Goal: Task Accomplishment & Management: Use online tool/utility

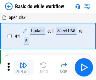
click at [23, 67] on img "button" at bounding box center [24, 65] width 8 height 8
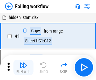
click at [23, 67] on img "button" at bounding box center [24, 65] width 8 height 8
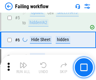
scroll to position [134, 0]
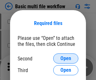
click at [66, 58] on span "Open" at bounding box center [65, 58] width 11 height 5
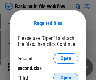
click at [66, 75] on span "Open" at bounding box center [65, 77] width 11 height 5
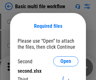
scroll to position [3, 0]
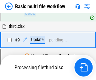
scroll to position [264, 0]
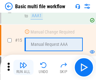
click at [23, 67] on img "button" at bounding box center [24, 65] width 8 height 8
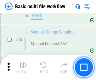
scroll to position [419, 0]
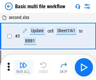
click at [23, 67] on img "button" at bounding box center [24, 65] width 8 height 8
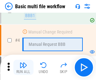
click at [23, 67] on img "button" at bounding box center [24, 65] width 8 height 8
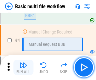
click at [23, 67] on img "button" at bounding box center [24, 65] width 8 height 8
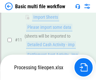
scroll to position [295, 0]
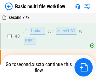
scroll to position [26, 0]
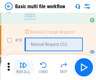
click at [23, 67] on img "button" at bounding box center [24, 65] width 8 height 8
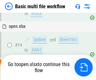
scroll to position [330, 0]
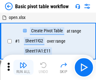
click at [23, 67] on img "button" at bounding box center [24, 65] width 8 height 8
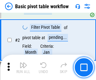
scroll to position [151, 0]
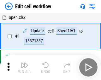
click at [23, 67] on img "button" at bounding box center [25, 65] width 8 height 8
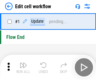
click at [23, 67] on img "button" at bounding box center [24, 65] width 8 height 8
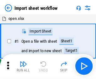
scroll to position [2, 0]
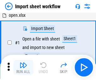
click at [23, 67] on img "button" at bounding box center [24, 65] width 8 height 8
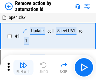
click at [23, 67] on img "button" at bounding box center [24, 65] width 8 height 8
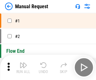
click at [23, 67] on img "button" at bounding box center [24, 65] width 8 height 8
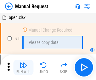
click at [23, 67] on img "button" at bounding box center [24, 65] width 8 height 8
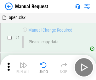
scroll to position [21, 0]
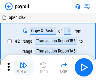
click at [23, 67] on img "button" at bounding box center [24, 65] width 8 height 8
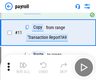
scroll to position [46, 0]
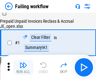
click at [23, 67] on img "button" at bounding box center [24, 65] width 8 height 8
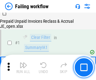
scroll to position [102, 0]
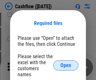
click at [66, 63] on span "Open" at bounding box center [65, 65] width 11 height 5
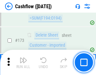
scroll to position [667, 0]
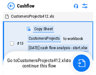
scroll to position [7, 0]
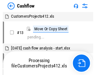
scroll to position [7, 0]
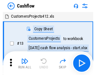
scroll to position [7, 0]
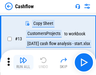
click at [23, 62] on img "button" at bounding box center [24, 60] width 8 height 8
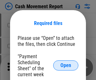
click at [66, 65] on span "Open" at bounding box center [65, 65] width 11 height 5
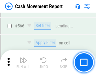
scroll to position [2888, 0]
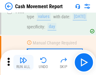
click at [23, 62] on img "button" at bounding box center [24, 60] width 8 height 8
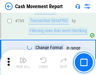
scroll to position [3501, 0]
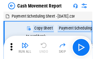
scroll to position [11, 0]
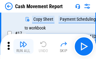
click at [23, 47] on img "button" at bounding box center [24, 45] width 8 height 8
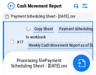
scroll to position [3, 0]
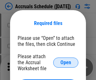
click at [66, 62] on span "Open" at bounding box center [65, 62] width 11 height 5
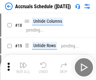
click at [23, 67] on img "button" at bounding box center [24, 65] width 8 height 8
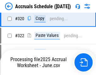
scroll to position [1172, 0]
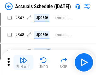
click at [23, 62] on img "button" at bounding box center [24, 60] width 8 height 8
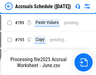
scroll to position [2647, 0]
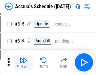
click at [23, 62] on img "button" at bounding box center [24, 60] width 8 height 8
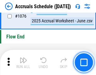
scroll to position [3774, 0]
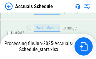
scroll to position [3398, 0]
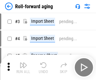
click at [23, 62] on img "button" at bounding box center [24, 65] width 8 height 8
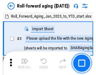
scroll to position [1, 0]
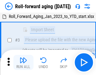
click at [23, 62] on img "button" at bounding box center [24, 60] width 8 height 8
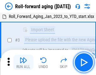
scroll to position [41, 0]
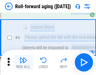
click at [23, 62] on img "button" at bounding box center [24, 60] width 8 height 8
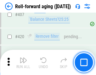
scroll to position [2185, 0]
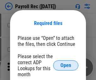
click at [66, 65] on span "Open" at bounding box center [65, 65] width 11 height 5
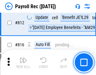
scroll to position [4003, 0]
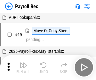
click at [23, 67] on img "button" at bounding box center [24, 65] width 8 height 8
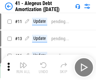
click at [23, 67] on img "button" at bounding box center [24, 65] width 8 height 8
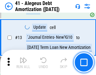
scroll to position [78, 0]
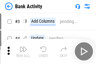
click at [23, 51] on img "button" at bounding box center [24, 49] width 8 height 8
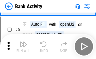
scroll to position [33, 0]
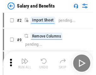
scroll to position [9, 0]
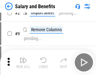
click at [23, 62] on img "button" at bounding box center [24, 60] width 8 height 8
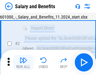
click at [23, 62] on img "button" at bounding box center [24, 60] width 8 height 8
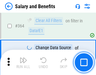
scroll to position [2967, 0]
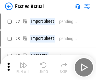
click at [23, 62] on img "button" at bounding box center [24, 65] width 8 height 8
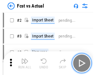
scroll to position [8, 0]
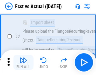
click at [23, 62] on img "button" at bounding box center [24, 60] width 8 height 8
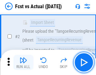
scroll to position [59, 0]
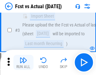
click at [23, 62] on img "button" at bounding box center [24, 60] width 8 height 8
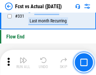
scroll to position [3016, 0]
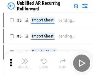
scroll to position [14, 0]
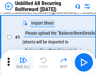
click at [23, 62] on img "button" at bounding box center [24, 60] width 8 height 8
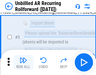
click at [23, 62] on img "button" at bounding box center [24, 60] width 8 height 8
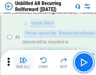
scroll to position [59, 0]
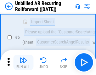
click at [23, 62] on img "button" at bounding box center [24, 60] width 8 height 8
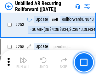
scroll to position [2140, 0]
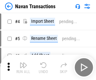
click at [23, 62] on img "button" at bounding box center [24, 65] width 8 height 8
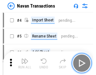
scroll to position [10, 0]
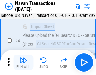
click at [23, 62] on img "button" at bounding box center [24, 60] width 8 height 8
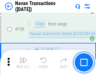
scroll to position [2043, 0]
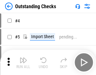
click at [23, 62] on img "button" at bounding box center [24, 60] width 8 height 8
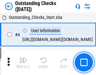
scroll to position [26, 0]
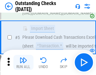
click at [23, 62] on img "button" at bounding box center [24, 60] width 8 height 8
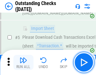
scroll to position [66, 0]
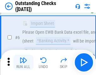
click at [23, 62] on img "button" at bounding box center [24, 60] width 8 height 8
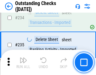
scroll to position [1913, 0]
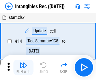
click at [23, 67] on img "button" at bounding box center [24, 65] width 8 height 8
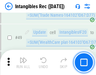
scroll to position [245, 0]
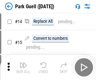
click at [23, 62] on img "button" at bounding box center [24, 65] width 8 height 8
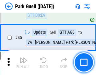
scroll to position [788, 0]
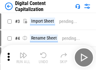
click at [23, 53] on img "button" at bounding box center [24, 56] width 8 height 8
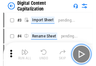
scroll to position [18, 0]
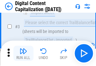
click at [23, 53] on img "button" at bounding box center [24, 51] width 8 height 8
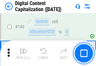
scroll to position [668, 0]
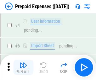
click at [23, 62] on img "button" at bounding box center [24, 65] width 8 height 8
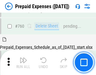
scroll to position [1746, 0]
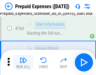
click at [23, 62] on img "button" at bounding box center [24, 60] width 8 height 8
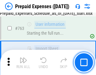
scroll to position [1784, 0]
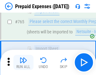
click at [23, 62] on img "button" at bounding box center [24, 60] width 8 height 8
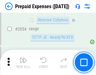
scroll to position [6586, 0]
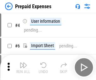
click at [23, 67] on img "button" at bounding box center [24, 65] width 8 height 8
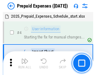
scroll to position [28, 0]
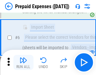
click at [23, 62] on img "button" at bounding box center [24, 60] width 8 height 8
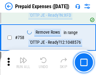
scroll to position [2245, 0]
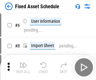
click at [23, 67] on img "button" at bounding box center [24, 65] width 8 height 8
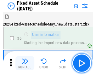
scroll to position [34, 0]
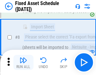
click at [23, 62] on img "button" at bounding box center [24, 60] width 8 height 8
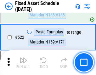
scroll to position [2190, 0]
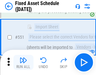
click at [23, 62] on img "button" at bounding box center [24, 60] width 8 height 8
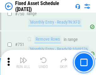
scroll to position [3072, 0]
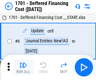
click at [23, 67] on img "button" at bounding box center [24, 65] width 8 height 8
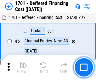
scroll to position [76, 0]
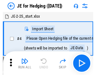
scroll to position [1, 0]
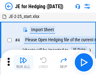
click at [23, 62] on img "button" at bounding box center [24, 60] width 8 height 8
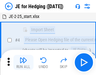
click at [23, 62] on img "button" at bounding box center [24, 60] width 8 height 8
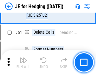
scroll to position [408, 0]
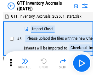
scroll to position [1, 0]
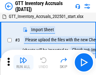
click at [23, 62] on img "button" at bounding box center [24, 60] width 8 height 8
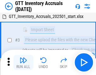
click at [23, 62] on img "button" at bounding box center [24, 60] width 8 height 8
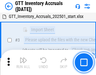
scroll to position [41, 0]
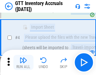
click at [23, 62] on img "button" at bounding box center [24, 60] width 8 height 8
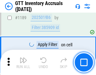
scroll to position [5145, 0]
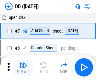
click at [23, 67] on img "button" at bounding box center [24, 65] width 8 height 8
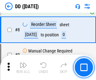
scroll to position [61, 0]
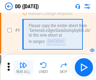
click at [23, 67] on img "button" at bounding box center [24, 65] width 8 height 8
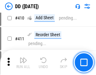
scroll to position [2819, 0]
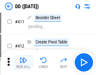
click at [23, 62] on img "button" at bounding box center [24, 60] width 8 height 8
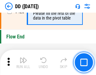
scroll to position [3016, 0]
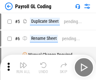
click at [23, 67] on img "button" at bounding box center [24, 65] width 8 height 8
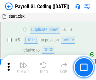
scroll to position [76, 0]
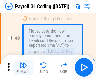
click at [23, 67] on img "button" at bounding box center [24, 65] width 8 height 8
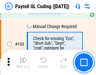
scroll to position [1478, 0]
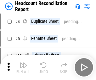
click at [23, 67] on img "button" at bounding box center [24, 65] width 8 height 8
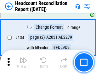
scroll to position [757, 0]
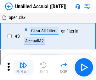
click at [23, 67] on img "button" at bounding box center [24, 65] width 8 height 8
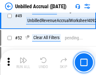
scroll to position [572, 0]
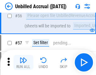
click at [23, 62] on img "button" at bounding box center [24, 60] width 8 height 8
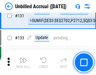
scroll to position [1877, 0]
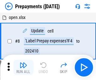
click at [23, 67] on img "button" at bounding box center [24, 65] width 8 height 8
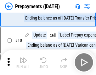
scroll to position [39, 0]
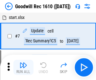
click at [23, 67] on img "button" at bounding box center [24, 65] width 8 height 8
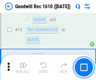
scroll to position [108, 0]
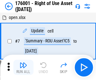
click at [23, 67] on img "button" at bounding box center [24, 65] width 8 height 8
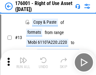
scroll to position [41, 0]
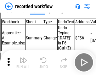
click at [23, 62] on img "button" at bounding box center [24, 60] width 8 height 8
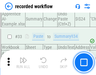
scroll to position [1969, 0]
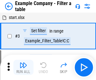
click at [23, 67] on img "button" at bounding box center [24, 65] width 8 height 8
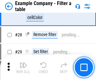
scroll to position [577, 0]
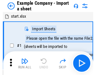
scroll to position [10, 0]
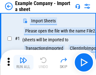
click at [23, 62] on img "button" at bounding box center [24, 60] width 8 height 8
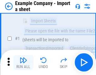
click at [23, 62] on img "button" at bounding box center [24, 60] width 8 height 8
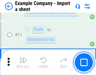
scroll to position [139, 0]
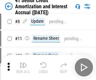
click at [23, 62] on img "button" at bounding box center [24, 65] width 8 height 8
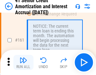
click at [23, 62] on img "button" at bounding box center [24, 60] width 8 height 8
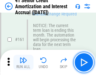
scroll to position [674, 0]
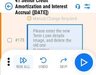
click at [23, 62] on img "button" at bounding box center [24, 60] width 8 height 8
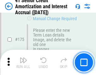
scroll to position [738, 0]
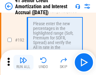
click at [23, 62] on img "button" at bounding box center [24, 60] width 8 height 8
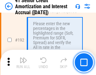
scroll to position [804, 0]
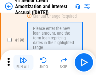
click at [23, 62] on img "button" at bounding box center [24, 60] width 8 height 8
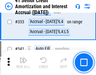
scroll to position [1610, 0]
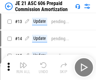
click at [23, 62] on img "button" at bounding box center [24, 65] width 8 height 8
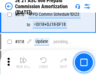
scroll to position [1176, 0]
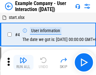
click at [23, 62] on img "button" at bounding box center [24, 60] width 8 height 8
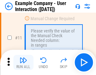
click at [23, 62] on img "button" at bounding box center [24, 60] width 8 height 8
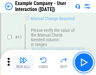
scroll to position [136, 0]
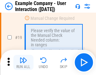
click at [23, 62] on img "button" at bounding box center [24, 60] width 8 height 8
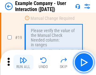
click at [23, 62] on img "button" at bounding box center [24, 60] width 8 height 8
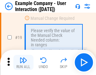
click at [23, 62] on img "button" at bounding box center [24, 60] width 8 height 8
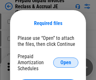
click at [66, 62] on span "Open" at bounding box center [65, 62] width 11 height 5
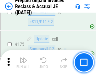
scroll to position [851, 0]
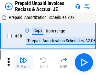
click at [23, 62] on img "button" at bounding box center [24, 60] width 8 height 8
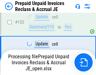
scroll to position [516, 0]
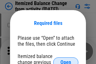
click at [66, 60] on span "Open" at bounding box center [65, 62] width 11 height 5
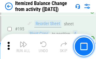
scroll to position [1213, 0]
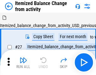
scroll to position [10, 0]
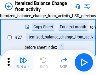
click at [23, 62] on img "button" at bounding box center [24, 60] width 8 height 8
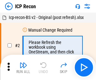
scroll to position [3, 0]
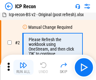
click at [23, 67] on img "button" at bounding box center [24, 65] width 8 height 8
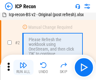
click at [23, 67] on img "button" at bounding box center [24, 65] width 8 height 8
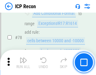
scroll to position [618, 0]
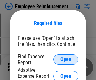
click at [66, 59] on span "Open" at bounding box center [65, 59] width 11 height 5
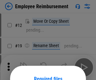
scroll to position [55, 0]
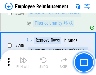
scroll to position [1713, 0]
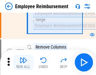
click at [23, 62] on img "button" at bounding box center [24, 60] width 8 height 8
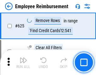
scroll to position [3772, 0]
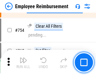
click at [23, 62] on img "button" at bounding box center [24, 60] width 8 height 8
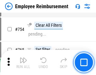
scroll to position [4421, 0]
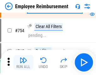
click at [23, 62] on img "button" at bounding box center [24, 60] width 8 height 8
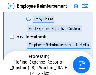
scroll to position [128, 0]
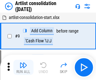
click at [23, 67] on img "button" at bounding box center [24, 65] width 8 height 8
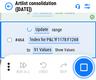
scroll to position [2759, 0]
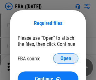
click at [66, 58] on span "Open" at bounding box center [65, 58] width 11 height 5
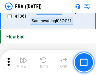
scroll to position [6767, 0]
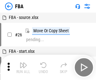
scroll to position [6, 0]
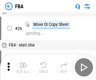
click at [23, 67] on img "button" at bounding box center [24, 65] width 8 height 8
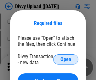
click at [66, 59] on span "Open" at bounding box center [65, 59] width 11 height 5
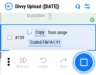
scroll to position [652, 0]
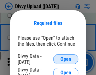
click at [66, 59] on span "Open" at bounding box center [65, 59] width 11 height 5
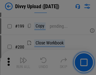
scroll to position [916, 0]
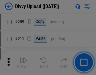
scroll to position [1070, 0]
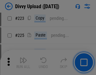
scroll to position [1257, 0]
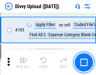
scroll to position [4310, 0]
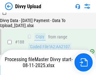
scroll to position [742, 0]
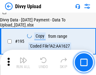
scroll to position [881, 0]
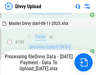
scroll to position [844, 0]
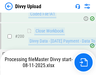
scroll to position [1020, 0]
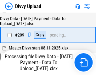
scroll to position [1158, 0]
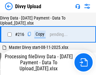
scroll to position [1302, 0]
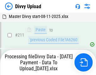
scroll to position [1261, 0]
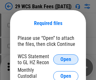
click at [66, 59] on span "Open" at bounding box center [65, 59] width 11 height 5
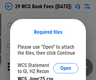
scroll to position [9, 0]
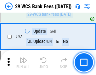
scroll to position [614, 0]
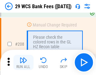
click at [23, 62] on img "button" at bounding box center [24, 60] width 8 height 8
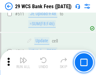
scroll to position [3170, 0]
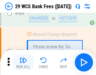
click at [23, 62] on img "button" at bounding box center [24, 60] width 8 height 8
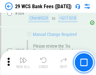
scroll to position [3408, 0]
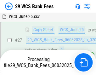
scroll to position [126, 0]
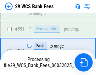
scroll to position [3400, 0]
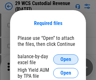
click at [66, 59] on span "Open" at bounding box center [65, 59] width 11 height 5
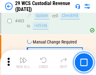
scroll to position [2918, 0]
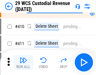
click at [23, 62] on img "button" at bounding box center [24, 60] width 8 height 8
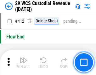
scroll to position [3009, 0]
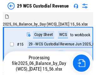
scroll to position [15, 0]
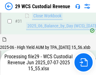
scroll to position [324, 0]
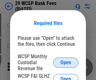
click at [66, 62] on span "Open" at bounding box center [65, 62] width 11 height 5
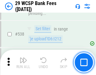
scroll to position [2421, 0]
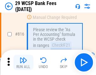
click at [23, 62] on img "button" at bounding box center [24, 60] width 8 height 8
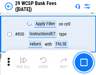
scroll to position [3998, 0]
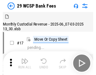
scroll to position [15, 0]
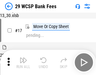
click at [23, 62] on img "button" at bounding box center [24, 60] width 8 height 8
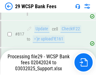
scroll to position [3874, 0]
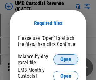
click at [66, 59] on span "Open" at bounding box center [65, 59] width 11 height 5
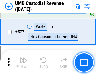
scroll to position [2939, 0]
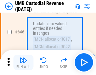
click at [23, 62] on img "button" at bounding box center [24, 60] width 8 height 8
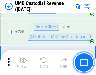
scroll to position [3887, 0]
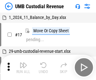
click at [23, 67] on img "button" at bounding box center [24, 65] width 8 height 8
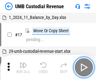
scroll to position [5, 0]
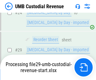
scroll to position [124, 0]
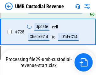
scroll to position [3845, 0]
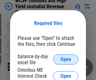
click at [66, 59] on span "Open" at bounding box center [65, 59] width 11 height 5
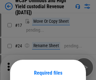
scroll to position [49, 0]
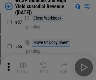
scroll to position [275, 0]
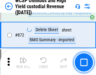
scroll to position [5333, 0]
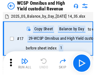
scroll to position [3, 0]
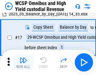
click at [23, 62] on img "button" at bounding box center [24, 60] width 8 height 8
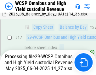
scroll to position [99, 0]
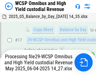
scroll to position [131, 0]
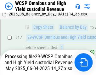
scroll to position [131, 0]
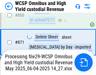
scroll to position [5318, 0]
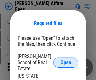
click at [66, 60] on span "Open" at bounding box center [65, 62] width 11 height 5
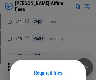
scroll to position [49, 0]
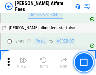
scroll to position [1713, 0]
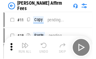
scroll to position [6, 0]
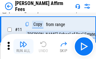
click at [23, 47] on img "button" at bounding box center [24, 45] width 8 height 8
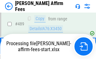
scroll to position [1652, 0]
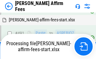
scroll to position [1689, 0]
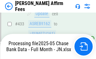
scroll to position [1652, 0]
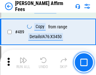
scroll to position [1645, 0]
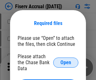
click at [66, 60] on span "Open" at bounding box center [65, 62] width 11 height 5
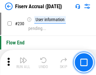
scroll to position [1997, 0]
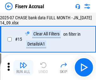
click at [23, 67] on img "button" at bounding box center [24, 65] width 8 height 8
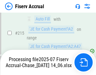
scroll to position [1912, 0]
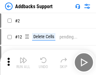
click at [23, 62] on img "button" at bounding box center [24, 60] width 8 height 8
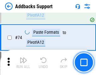
scroll to position [459, 0]
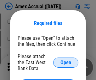
click at [66, 62] on span "Open" at bounding box center [65, 62] width 11 height 5
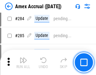
scroll to position [1725, 0]
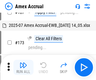
click at [23, 67] on img "button" at bounding box center [24, 65] width 8 height 8
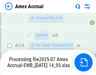
scroll to position [1878, 0]
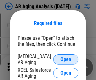
click at [66, 58] on span "Open" at bounding box center [65, 59] width 11 height 5
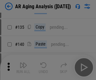
scroll to position [190, 0]
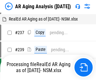
scroll to position [6, 0]
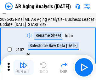
click at [23, 67] on img "button" at bounding box center [24, 65] width 8 height 8
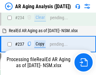
scroll to position [977, 0]
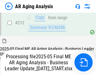
scroll to position [969, 0]
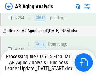
scroll to position [996, 0]
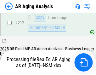
scroll to position [947, 0]
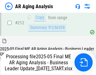
scroll to position [969, 0]
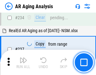
scroll to position [969, 0]
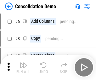
click at [23, 67] on img "button" at bounding box center [24, 65] width 8 height 8
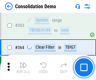
scroll to position [2112, 0]
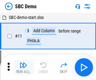
click at [23, 67] on img "button" at bounding box center [24, 65] width 8 height 8
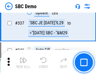
scroll to position [1658, 0]
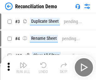
click at [23, 67] on img "button" at bounding box center [24, 65] width 8 height 8
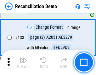
scroll to position [748, 0]
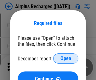
click at [66, 58] on span "Open" at bounding box center [65, 58] width 11 height 5
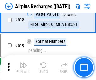
scroll to position [2711, 0]
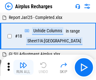
click at [23, 67] on img "button" at bounding box center [24, 65] width 8 height 8
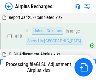
scroll to position [28, 0]
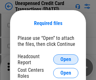
click at [66, 59] on span "Open" at bounding box center [65, 59] width 11 height 5
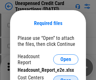
click at [66, 78] on span "Open" at bounding box center [65, 80] width 11 height 5
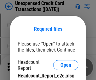
scroll to position [6, 0]
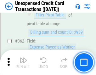
scroll to position [1620, 0]
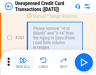
click at [23, 62] on img "button" at bounding box center [24, 60] width 8 height 8
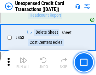
scroll to position [2149, 0]
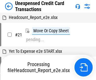
scroll to position [10, 0]
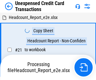
scroll to position [10, 0]
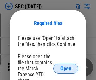
click at [66, 68] on span "Open" at bounding box center [65, 68] width 11 height 5
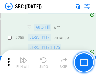
scroll to position [1231, 0]
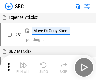
scroll to position [6, 0]
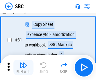
click at [23, 67] on img "button" at bounding box center [24, 65] width 8 height 8
